Goal: Navigation & Orientation: Find specific page/section

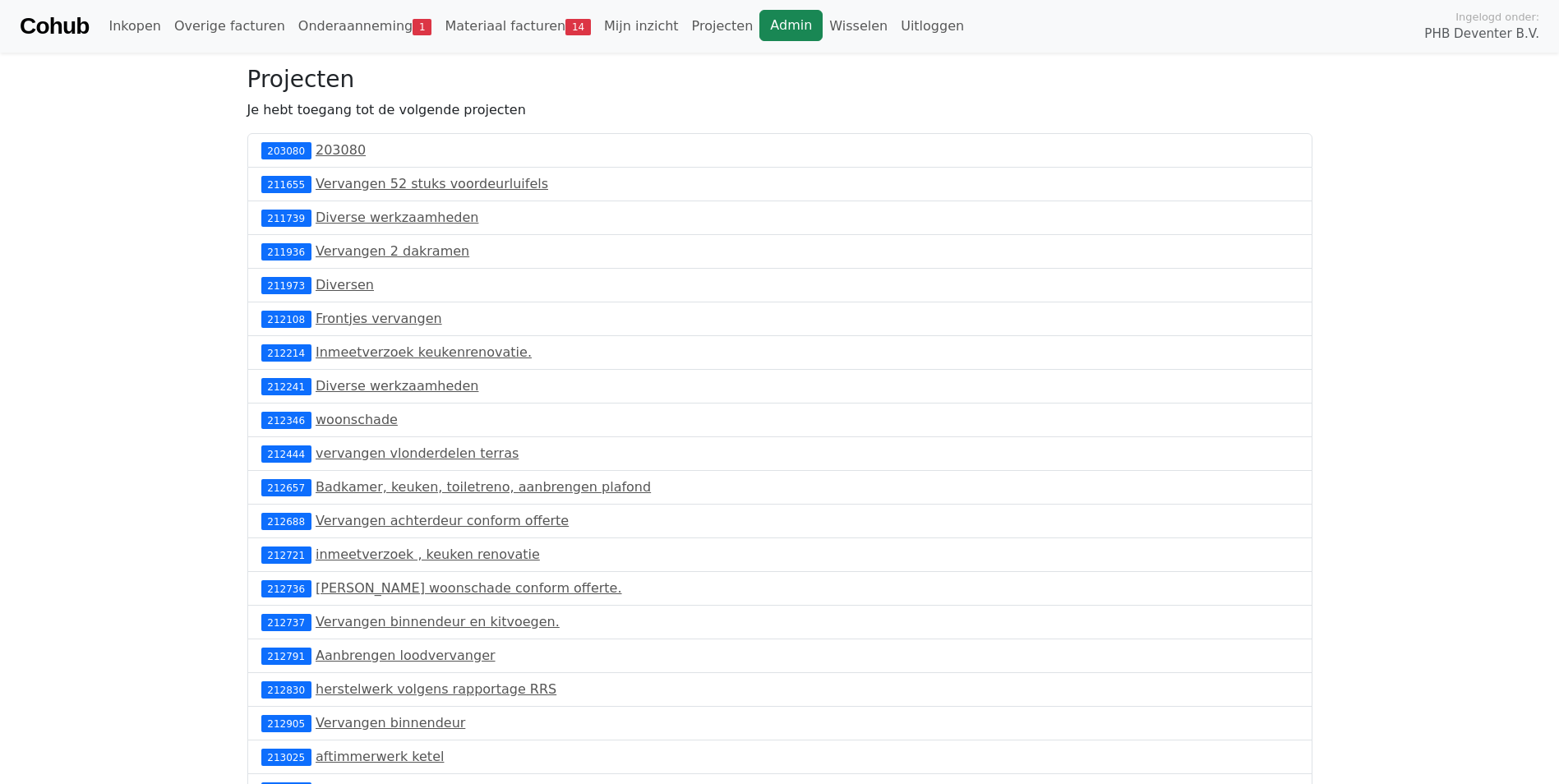
click at [760, 28] on link "Admin" at bounding box center [791, 25] width 63 height 31
click at [89, 28] on link "Cohub" at bounding box center [54, 27] width 69 height 40
click at [64, 17] on link "Cohub" at bounding box center [54, 27] width 69 height 40
